Goal: Task Accomplishment & Management: Use online tool/utility

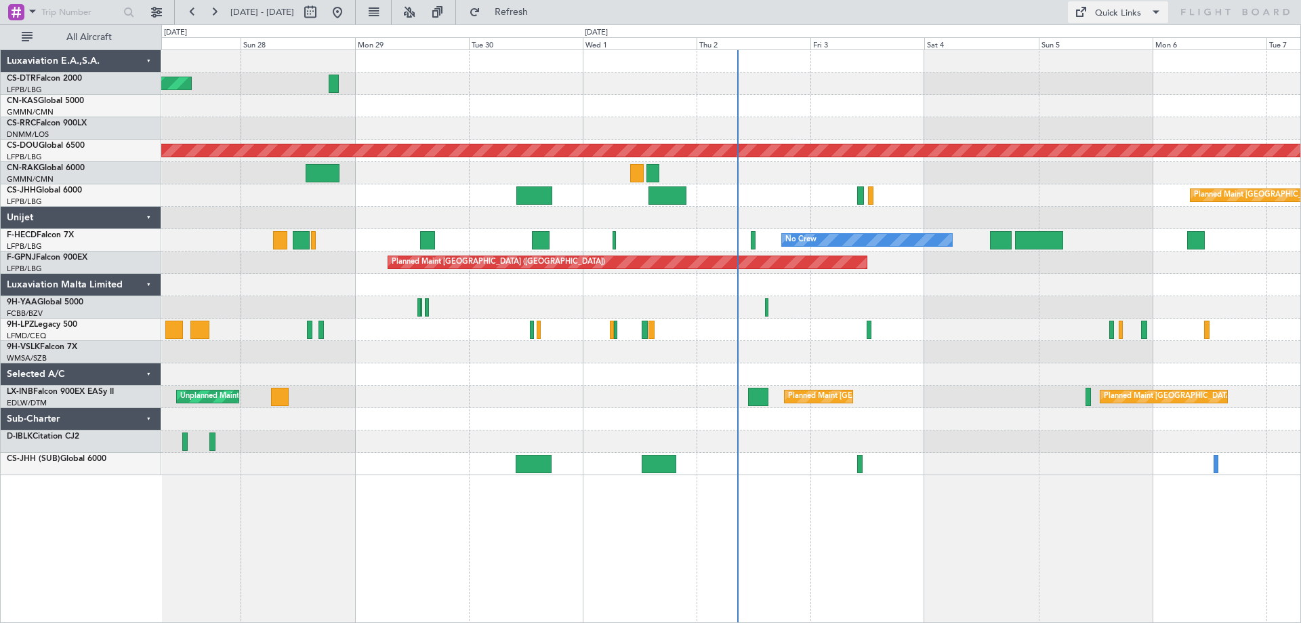
click at [1153, 11] on span at bounding box center [1156, 12] width 16 height 16
click at [1135, 42] on button "Trip Builder" at bounding box center [1119, 44] width 102 height 33
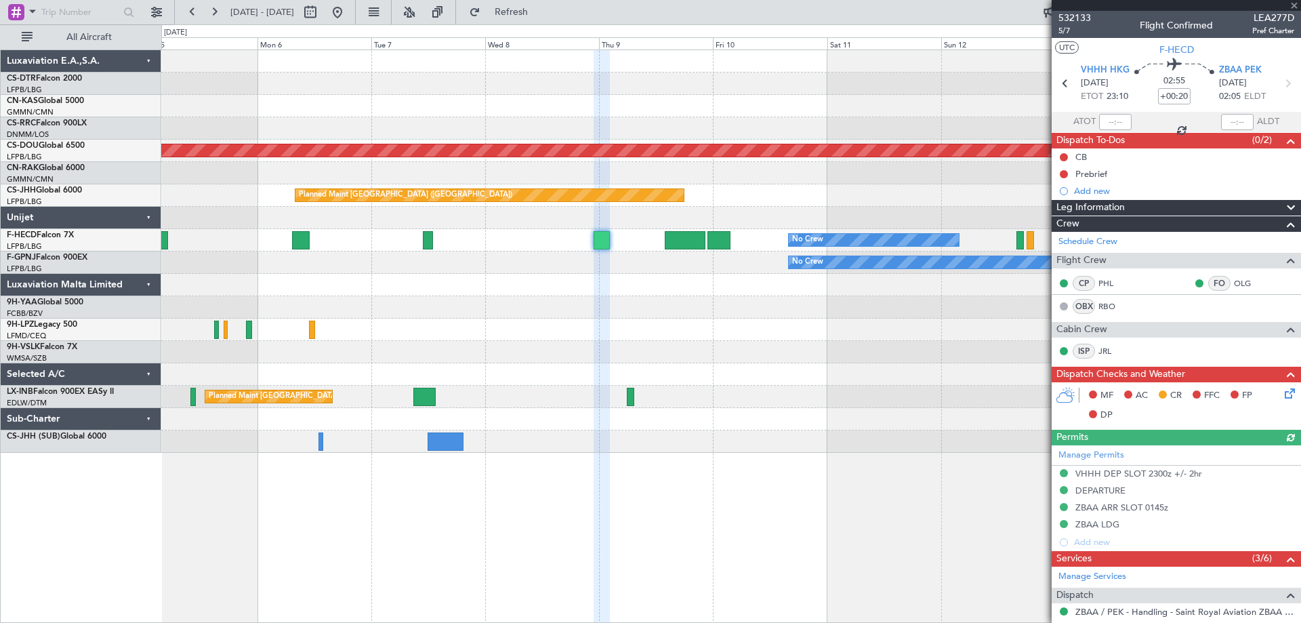
click at [1295, 5] on div at bounding box center [1176, 5] width 249 height 11
click at [1293, 2] on span at bounding box center [1295, 6] width 14 height 12
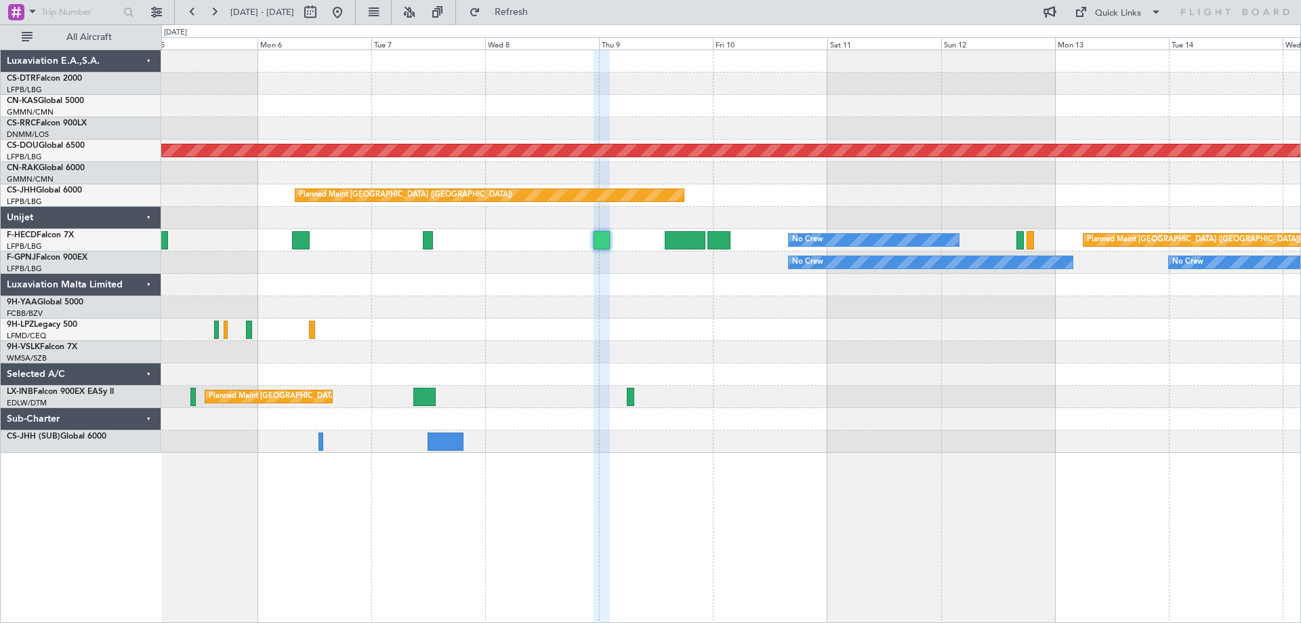
type input "0"
click at [1156, 9] on span at bounding box center [1156, 12] width 16 height 16
drag, startPoint x: 958, startPoint y: 67, endPoint x: 935, endPoint y: 75, distance: 23.8
click at [957, 68] on div at bounding box center [650, 311] width 1301 height 623
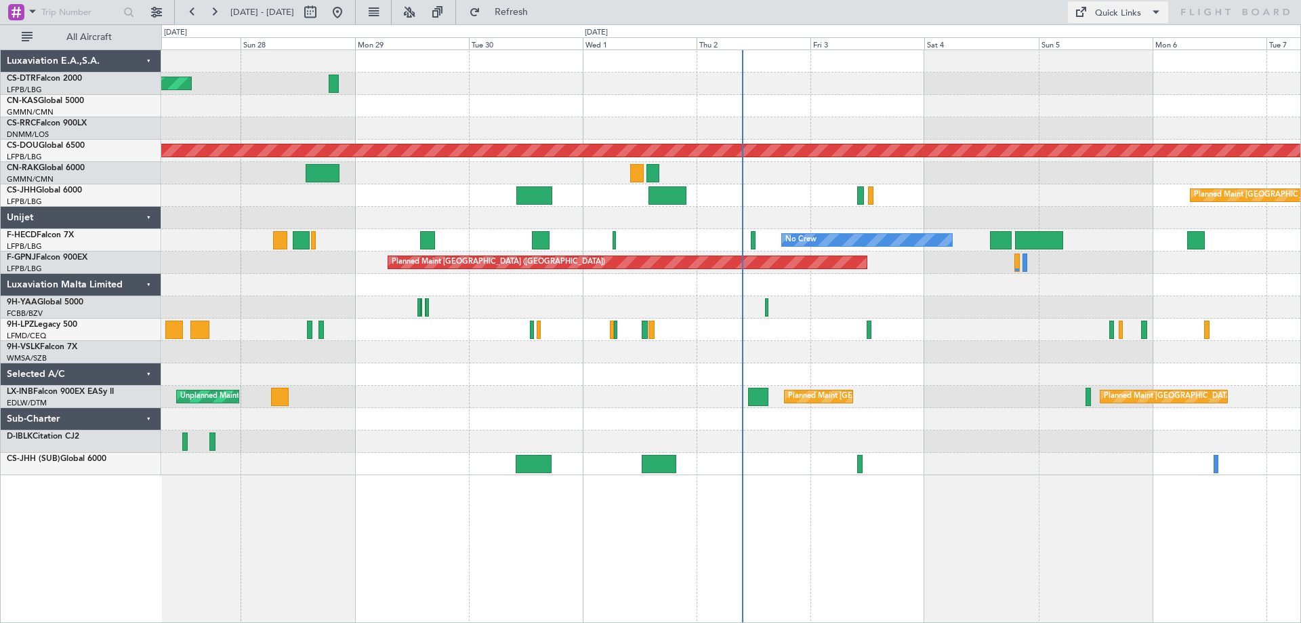
click at [1154, 11] on span at bounding box center [1156, 12] width 16 height 16
click at [1112, 42] on button "Trip Builder" at bounding box center [1119, 44] width 102 height 33
click at [193, 14] on button at bounding box center [193, 12] width 22 height 22
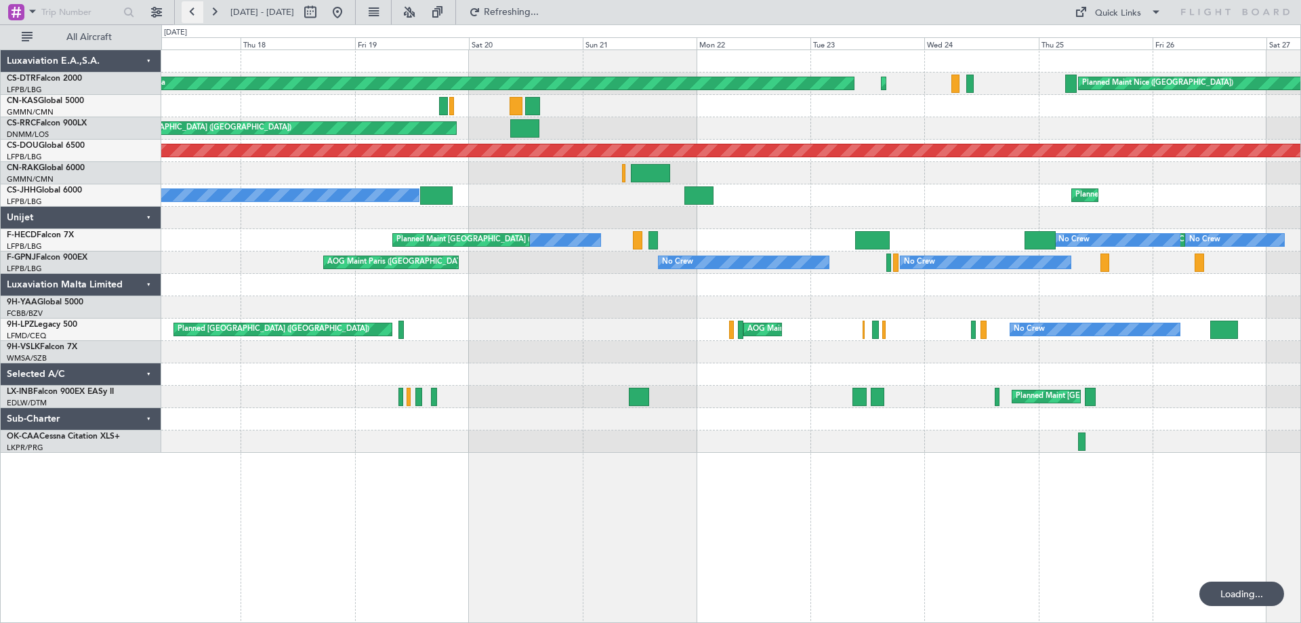
click at [193, 14] on button at bounding box center [193, 12] width 22 height 22
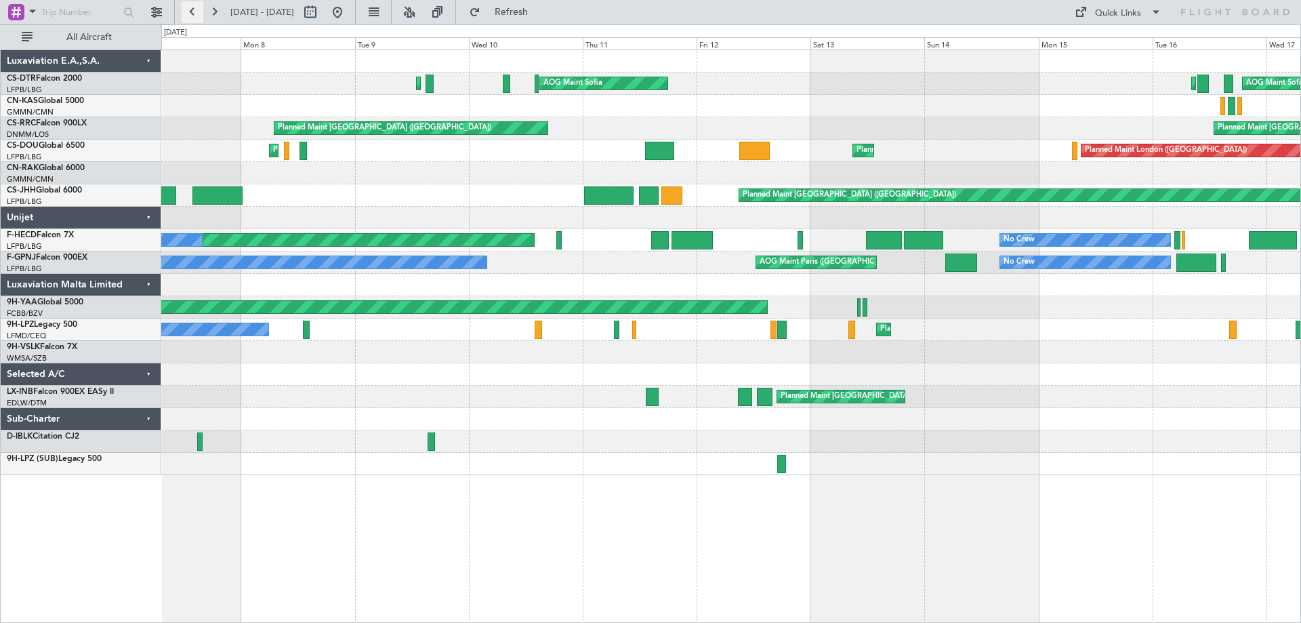
click at [195, 16] on button at bounding box center [193, 12] width 22 height 22
